Goal: Obtain resource: Download file/media

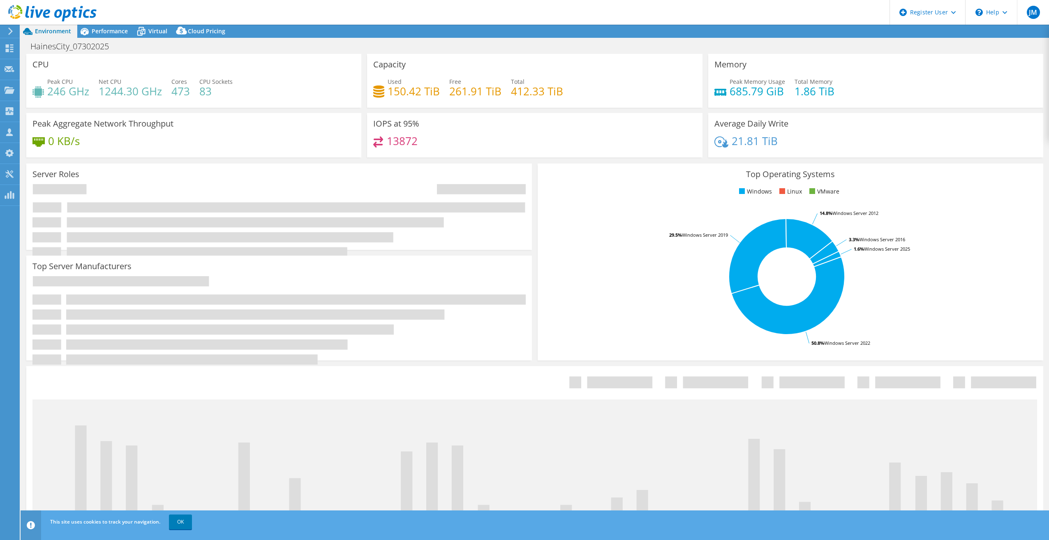
select select "USD"
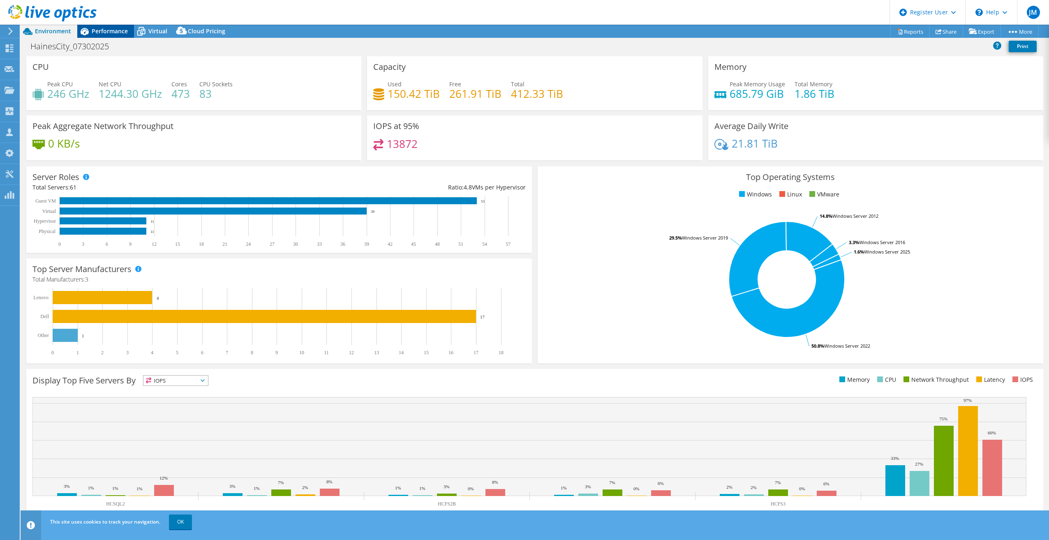
click at [115, 28] on span "Performance" at bounding box center [110, 31] width 36 height 8
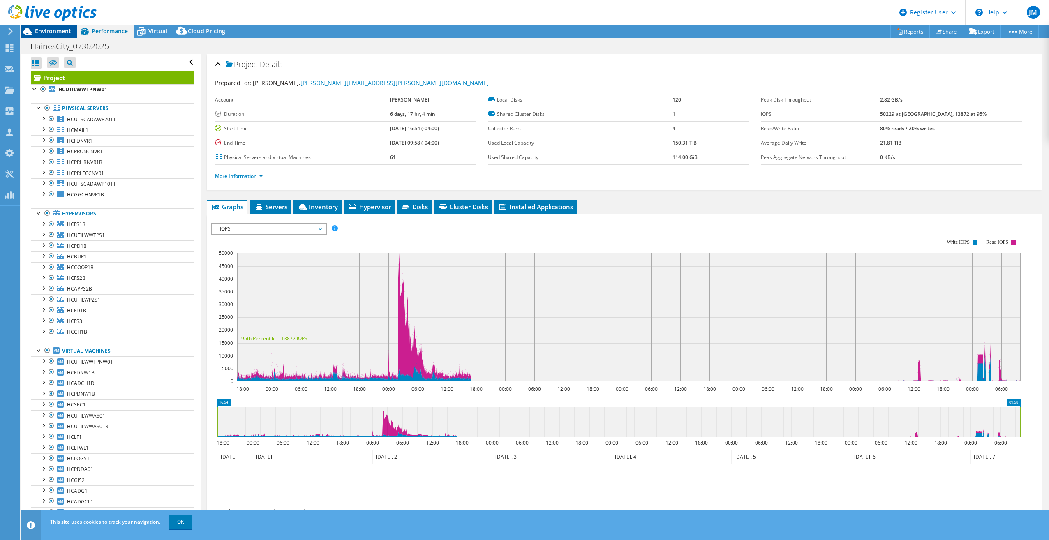
click at [50, 30] on span "Environment" at bounding box center [53, 31] width 36 height 8
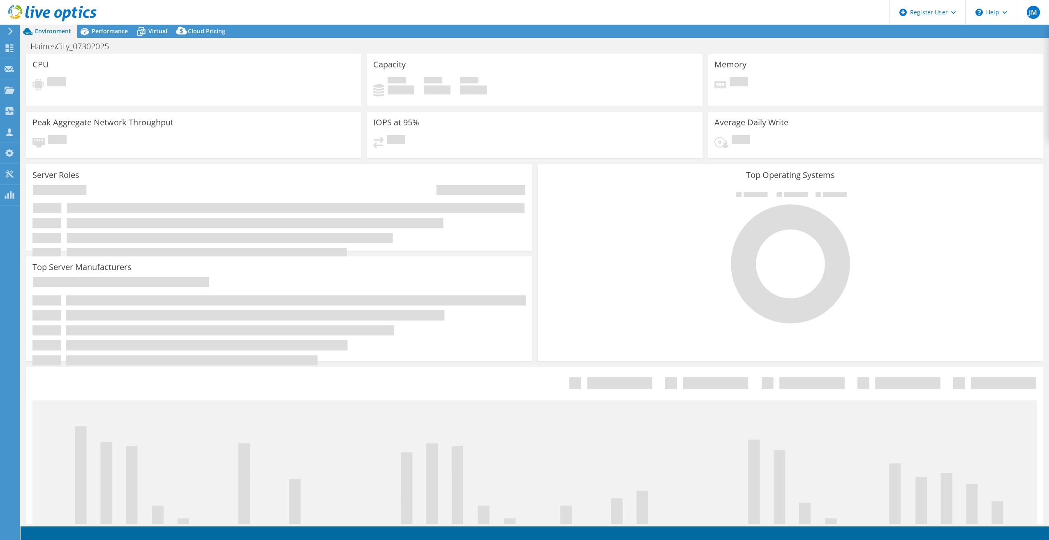
select select "USD"
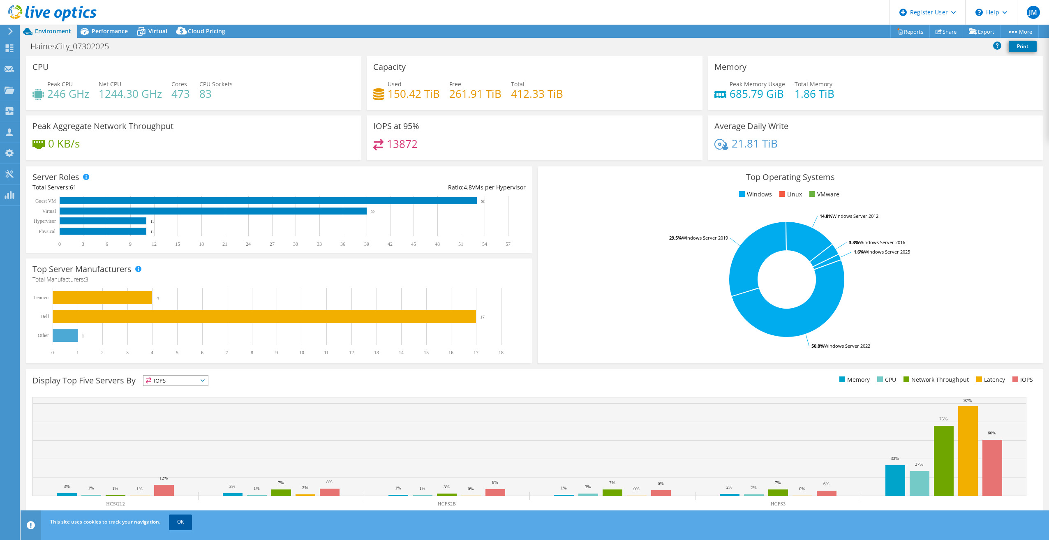
click at [182, 522] on link "OK" at bounding box center [180, 522] width 23 height 15
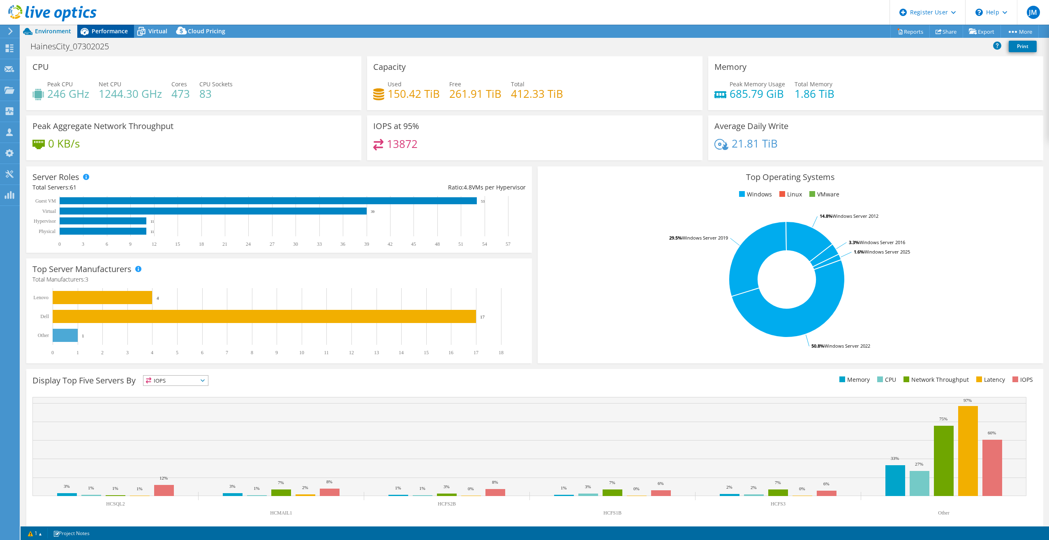
click at [102, 30] on span "Performance" at bounding box center [110, 31] width 36 height 8
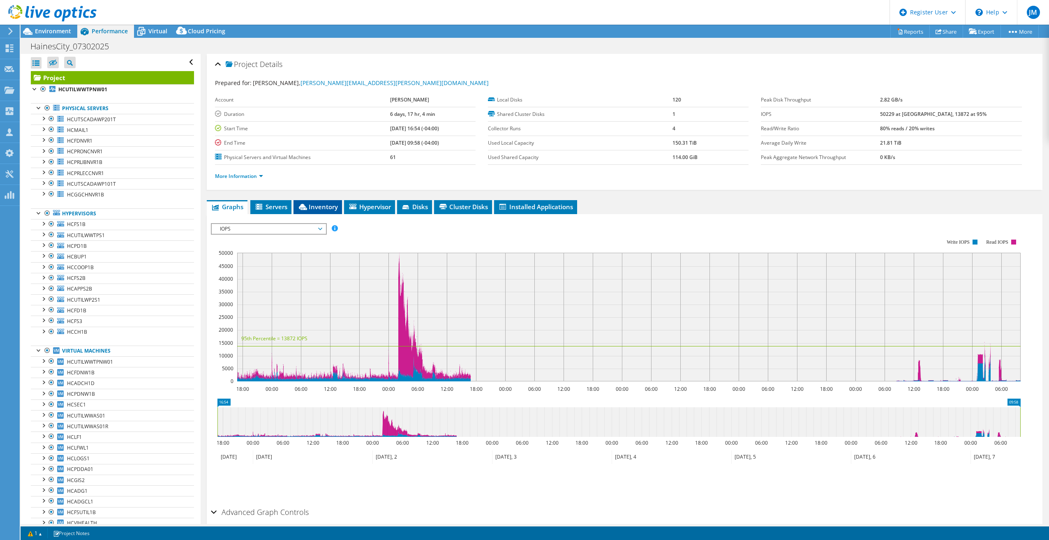
click at [329, 209] on span "Inventory" at bounding box center [318, 207] width 40 height 8
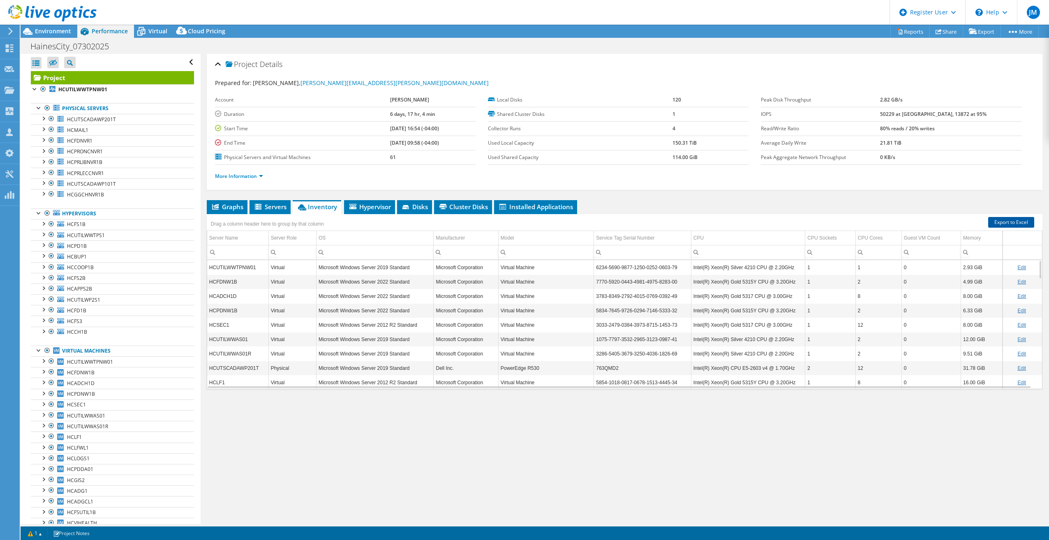
click at [1010, 219] on link "Export to Excel" at bounding box center [1011, 222] width 46 height 11
click at [46, 30] on span "Environment" at bounding box center [53, 31] width 36 height 8
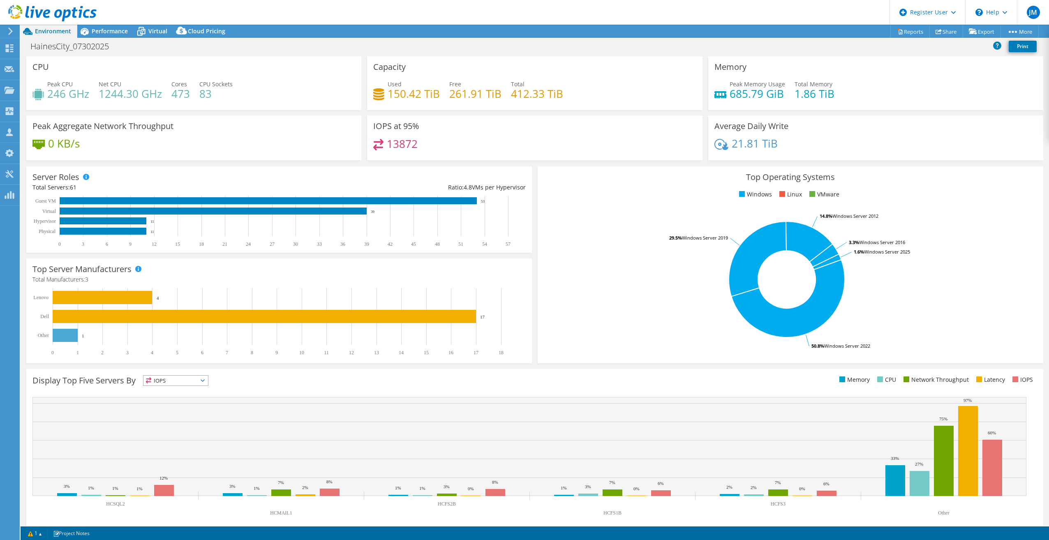
click at [528, 362] on div "Top Server Manufacturers Manufacturers are shown for physical servers and hyper…" at bounding box center [279, 311] width 506 height 105
